Goal: Navigation & Orientation: Find specific page/section

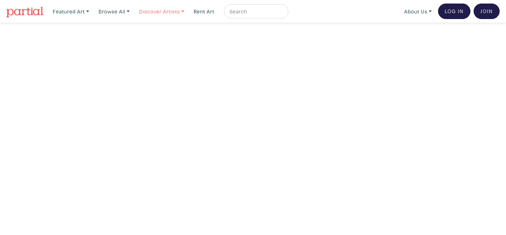
click at [92, 10] on link "Discover Artists" at bounding box center [71, 11] width 43 height 14
click at [162, 68] on link "Show all" at bounding box center [172, 71] width 58 height 6
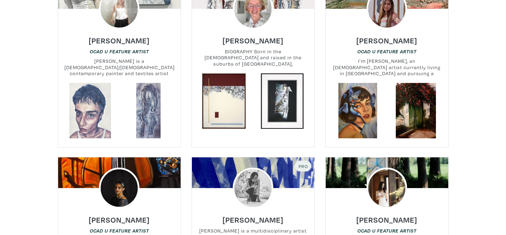
scroll to position [1273, 0]
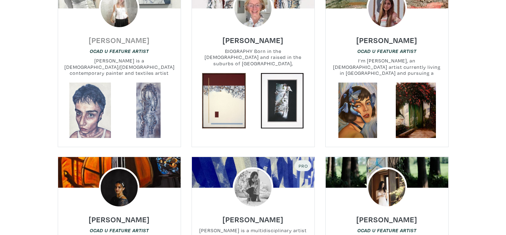
click at [128, 35] on h6 "[PERSON_NAME]" at bounding box center [119, 40] width 61 height 10
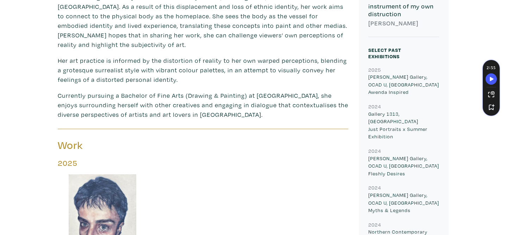
scroll to position [329, 0]
